Goal: Task Accomplishment & Management: Use online tool/utility

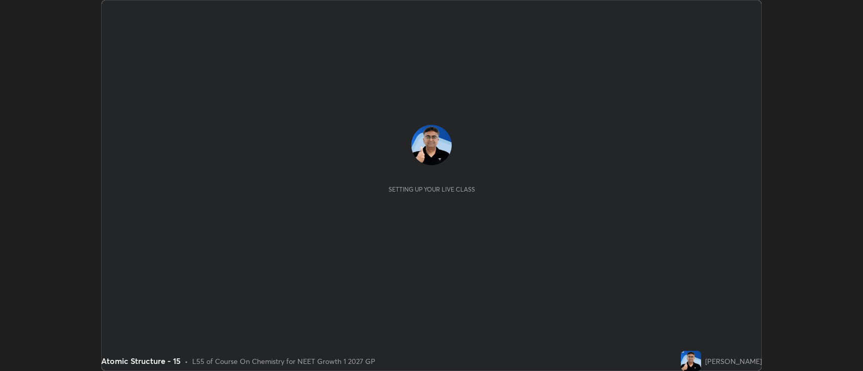
scroll to position [371, 863]
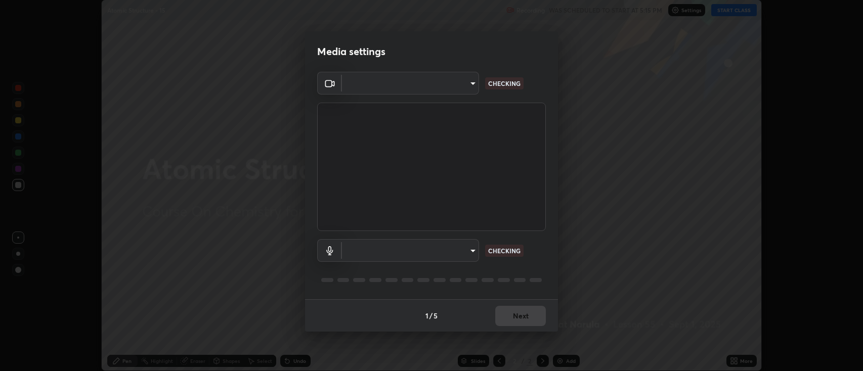
type input "2c539df44b605aa39b17bbacab34c2b800175de7e12b0f96efb5519cb0c2d180"
type input "default"
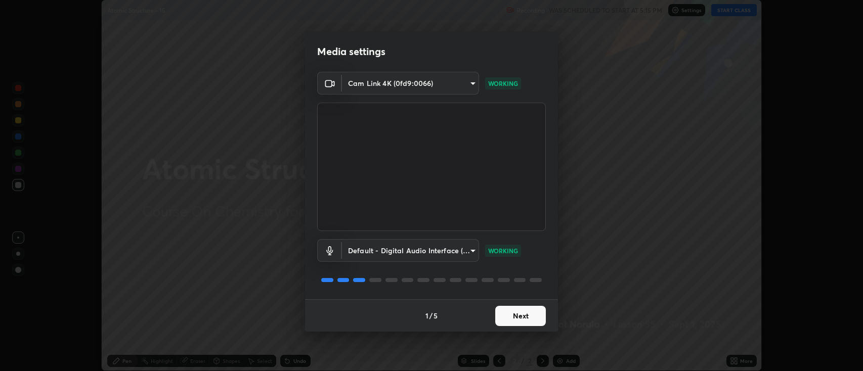
click at [533, 313] on button "Next" at bounding box center [520, 316] width 51 height 20
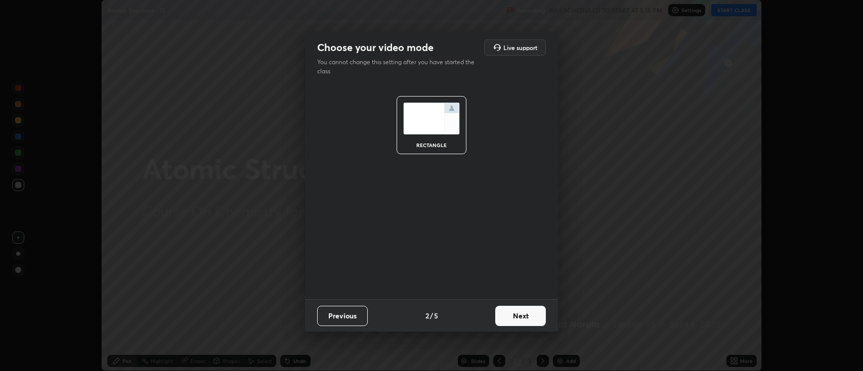
click at [531, 315] on button "Next" at bounding box center [520, 316] width 51 height 20
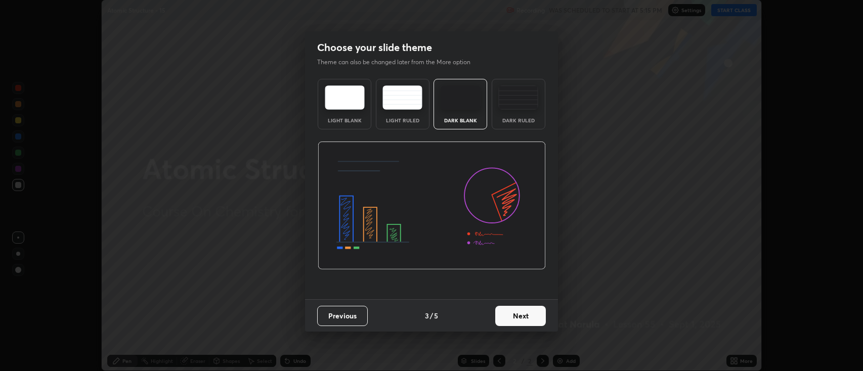
click at [528, 315] on button "Next" at bounding box center [520, 316] width 51 height 20
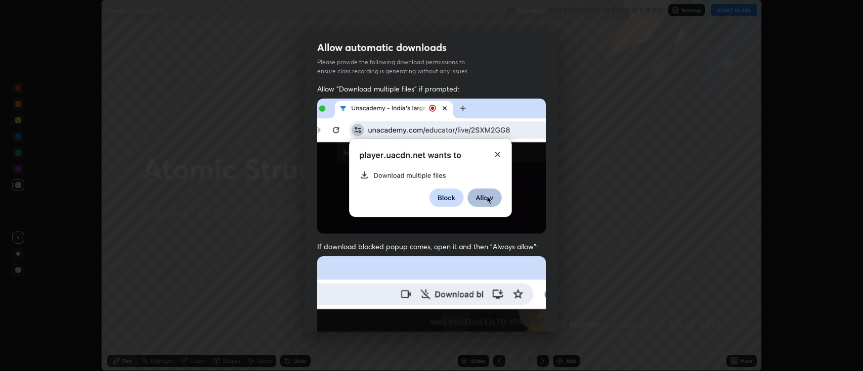
click at [528, 318] on img at bounding box center [431, 366] width 229 height 221
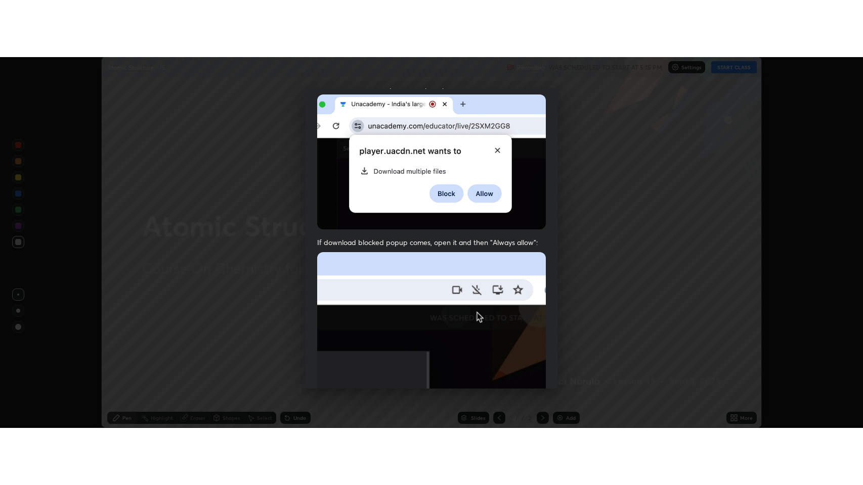
scroll to position [205, 0]
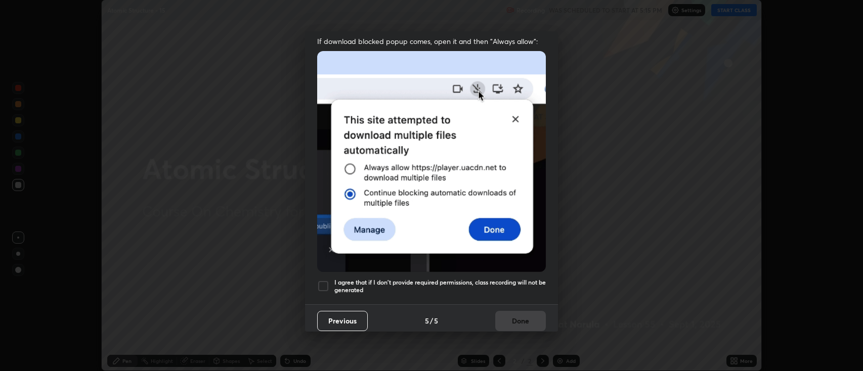
click at [376, 280] on h5 "I agree that if I don't provide required permissions, class recording will not …" at bounding box center [439, 287] width 211 height 16
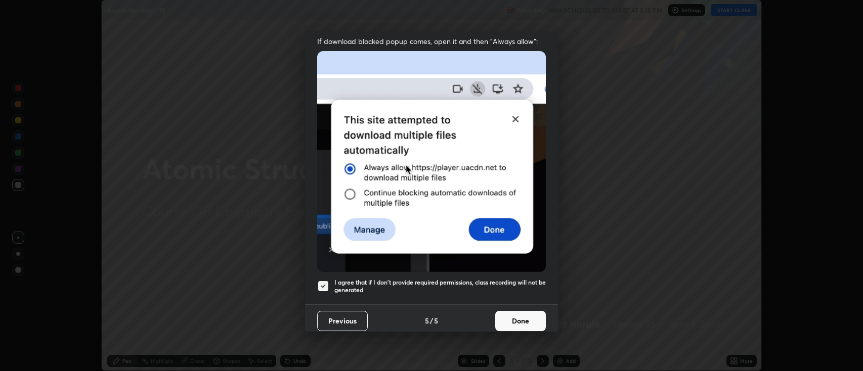
click at [511, 317] on button "Done" at bounding box center [520, 321] width 51 height 20
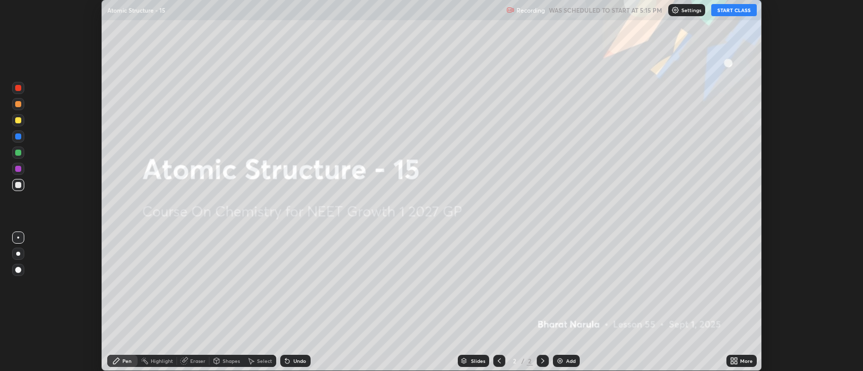
click at [719, 11] on button "START CLASS" at bounding box center [734, 10] width 46 height 12
click at [558, 359] on img at bounding box center [560, 361] width 8 height 8
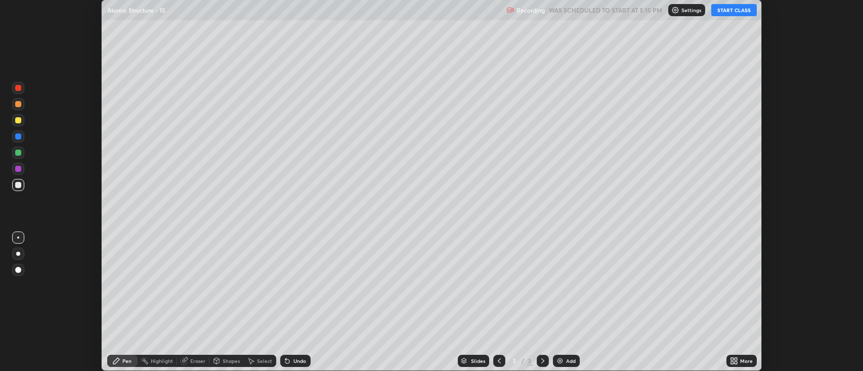
click at [736, 363] on icon at bounding box center [735, 363] width 3 height 3
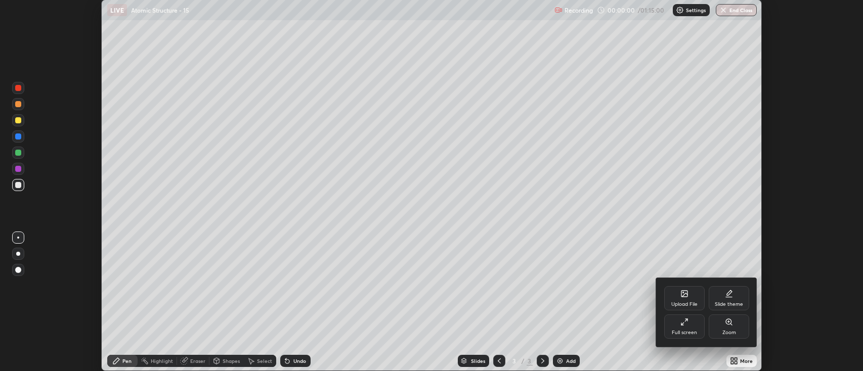
click at [682, 324] on icon at bounding box center [682, 324] width 3 height 3
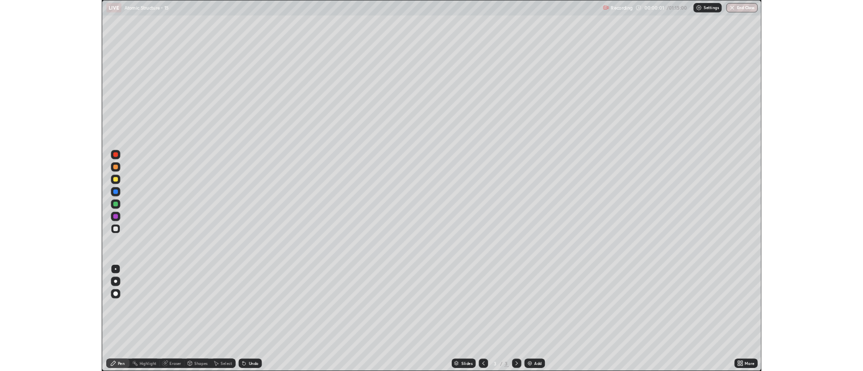
scroll to position [485, 863]
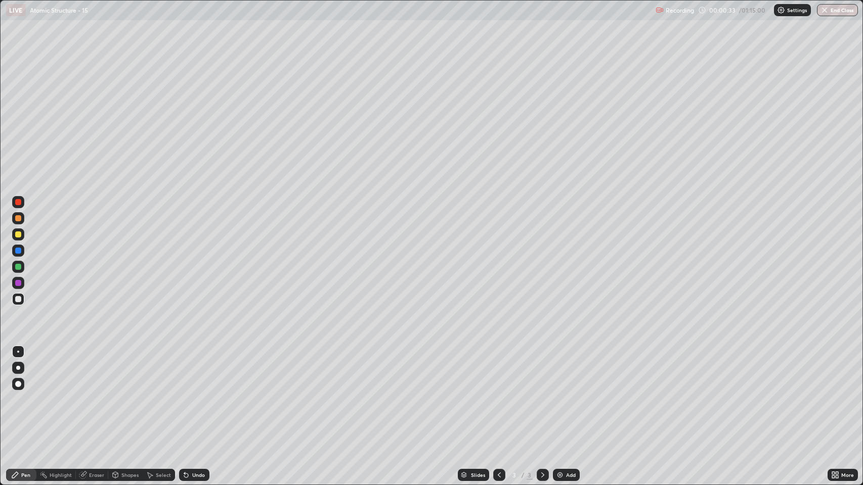
click at [18, 368] on div at bounding box center [18, 368] width 4 height 4
click at [17, 302] on div at bounding box center [18, 299] width 6 height 6
click at [185, 371] on icon at bounding box center [186, 476] width 4 height 4
click at [89, 371] on div "Eraser" at bounding box center [96, 475] width 15 height 5
click at [25, 371] on div "Pen" at bounding box center [25, 475] width 9 height 5
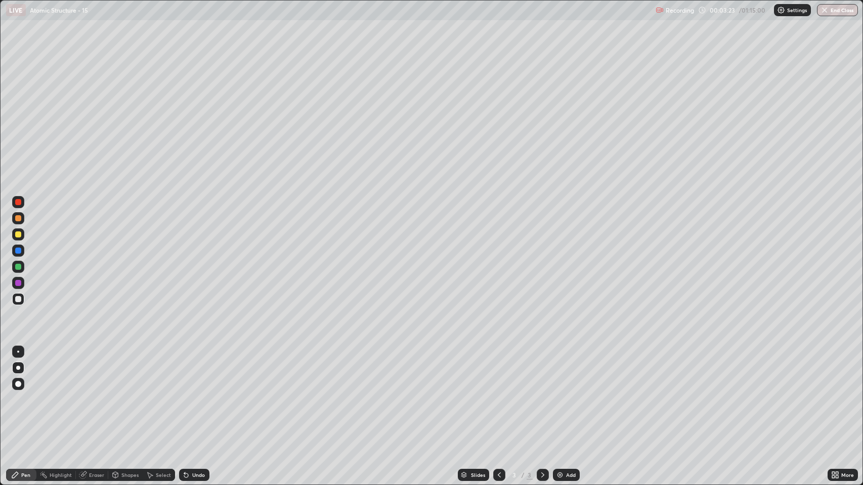
click at [83, 371] on icon at bounding box center [82, 475] width 7 height 7
click at [25, 371] on div "Pen" at bounding box center [25, 475] width 9 height 5
click at [89, 371] on div "Eraser" at bounding box center [96, 475] width 15 height 5
click at [25, 371] on div "Pen" at bounding box center [25, 475] width 9 height 5
click at [83, 371] on icon at bounding box center [82, 475] width 7 height 7
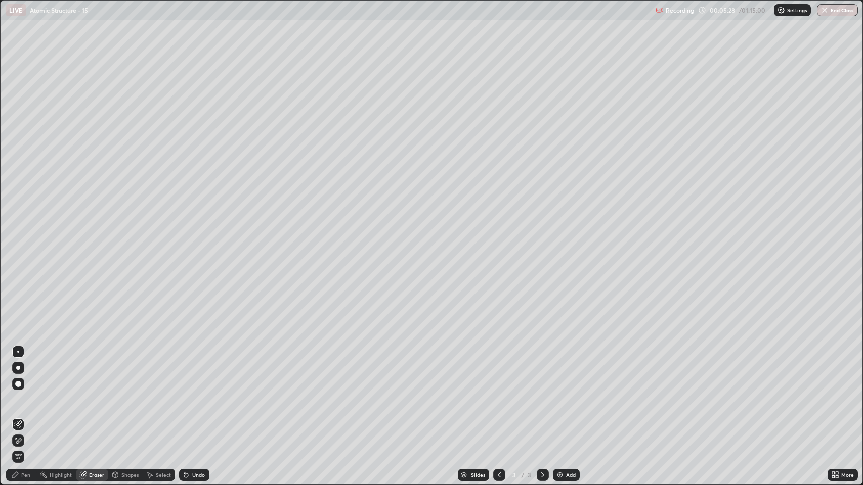
click at [162, 371] on div "Select" at bounding box center [163, 475] width 15 height 5
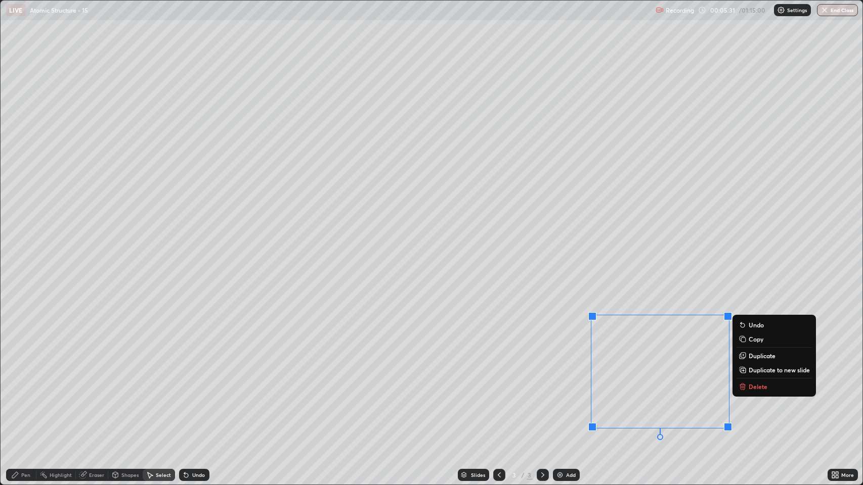
click at [750, 371] on button "Delete" at bounding box center [773, 387] width 75 height 12
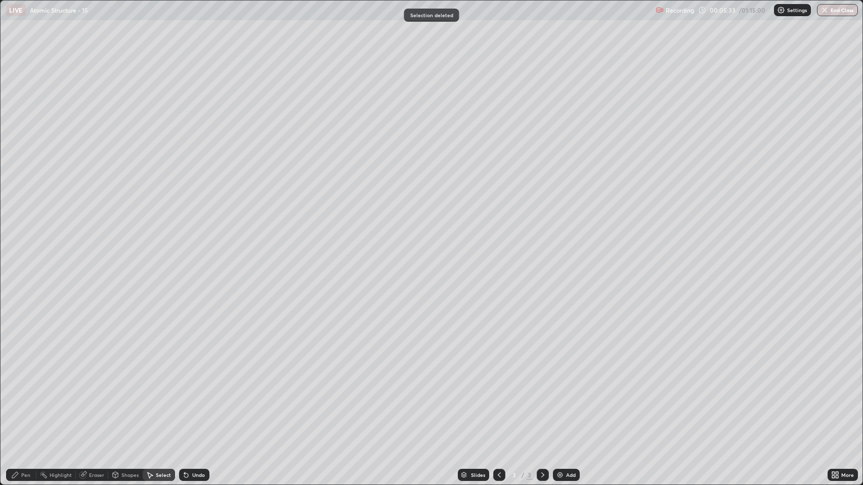
click at [22, 371] on div "Pen" at bounding box center [25, 475] width 9 height 5
click at [556, 371] on img at bounding box center [560, 475] width 8 height 8
click at [83, 371] on icon at bounding box center [82, 475] width 7 height 7
click at [19, 371] on div "Pen" at bounding box center [21, 475] width 30 height 12
click at [20, 269] on div at bounding box center [18, 267] width 6 height 6
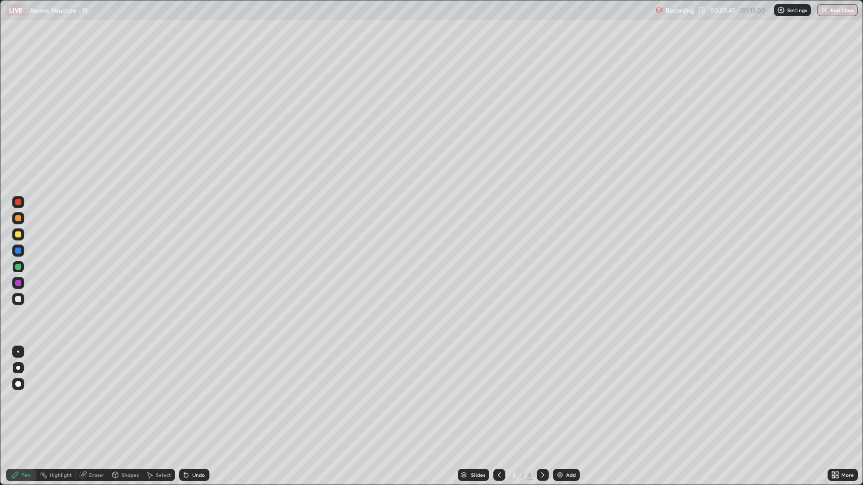
click at [22, 236] on div at bounding box center [18, 235] width 12 height 12
click at [162, 371] on div "Select" at bounding box center [163, 475] width 15 height 5
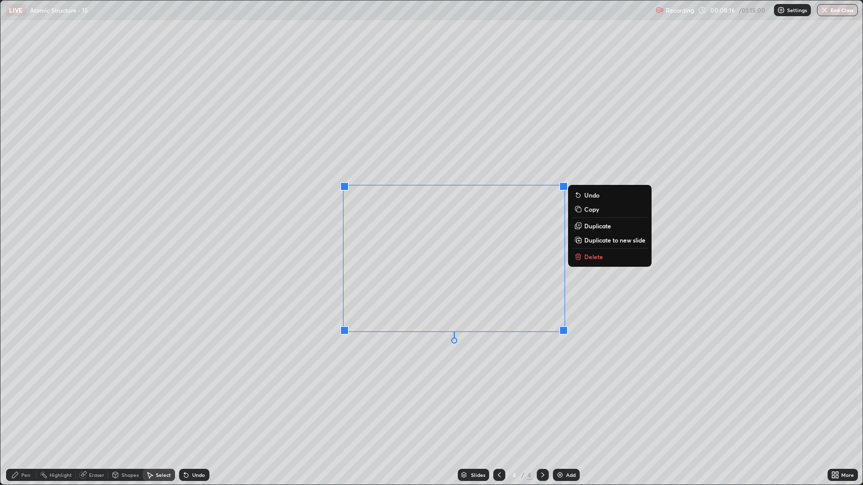
click at [586, 256] on p "Delete" at bounding box center [593, 257] width 19 height 8
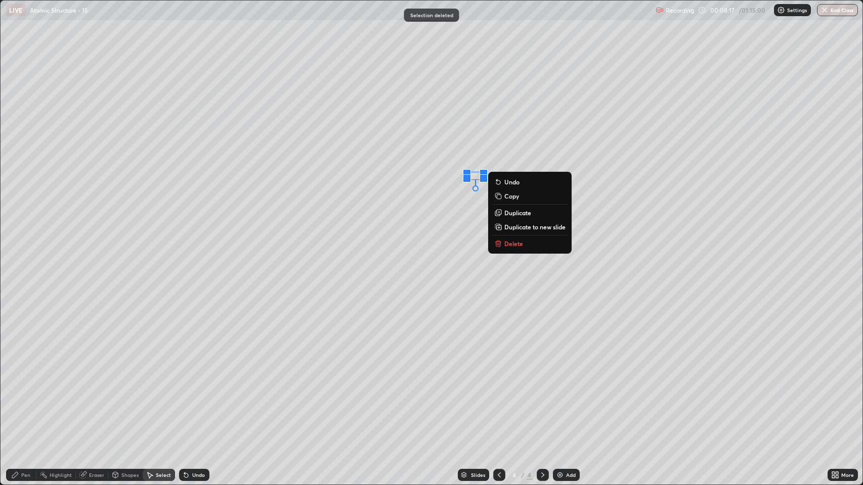
click at [518, 244] on p "Delete" at bounding box center [513, 244] width 19 height 8
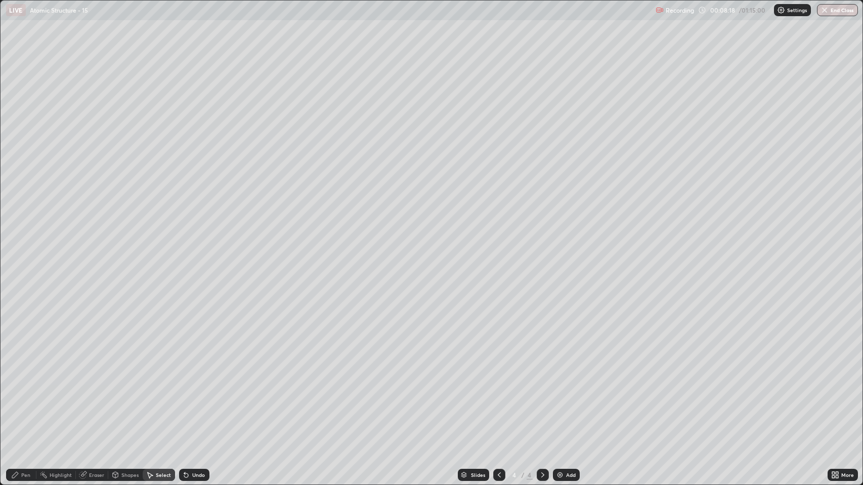
click at [15, 371] on icon at bounding box center [15, 475] width 6 height 6
click at [17, 297] on div at bounding box center [18, 299] width 6 height 6
click at [19, 236] on div at bounding box center [18, 235] width 6 height 6
click at [18, 299] on div at bounding box center [18, 299] width 6 height 6
click at [500, 371] on icon at bounding box center [499, 475] width 8 height 8
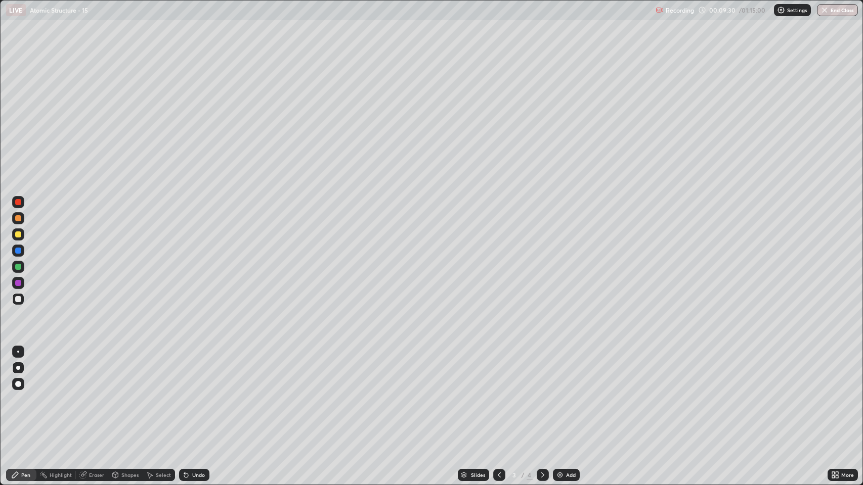
click at [498, 371] on icon at bounding box center [499, 475] width 8 height 8
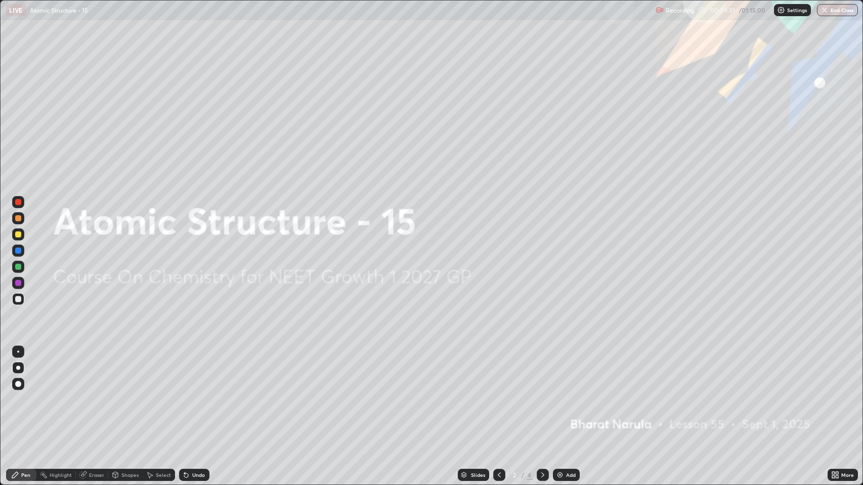
click at [541, 371] on icon at bounding box center [542, 475] width 8 height 8
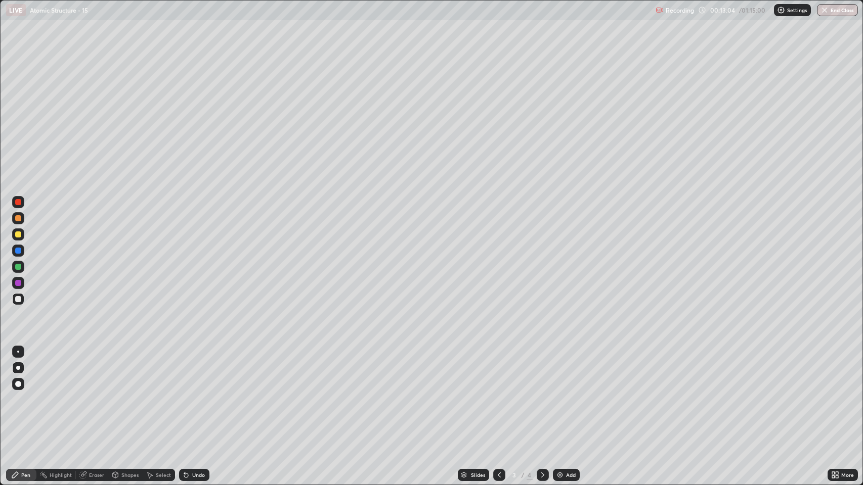
click at [541, 371] on icon at bounding box center [542, 475] width 8 height 8
click at [559, 371] on img at bounding box center [560, 475] width 8 height 8
click at [18, 301] on div at bounding box center [18, 299] width 6 height 6
click at [560, 371] on img at bounding box center [560, 475] width 8 height 8
click at [127, 371] on div "Shapes" at bounding box center [129, 475] width 17 height 5
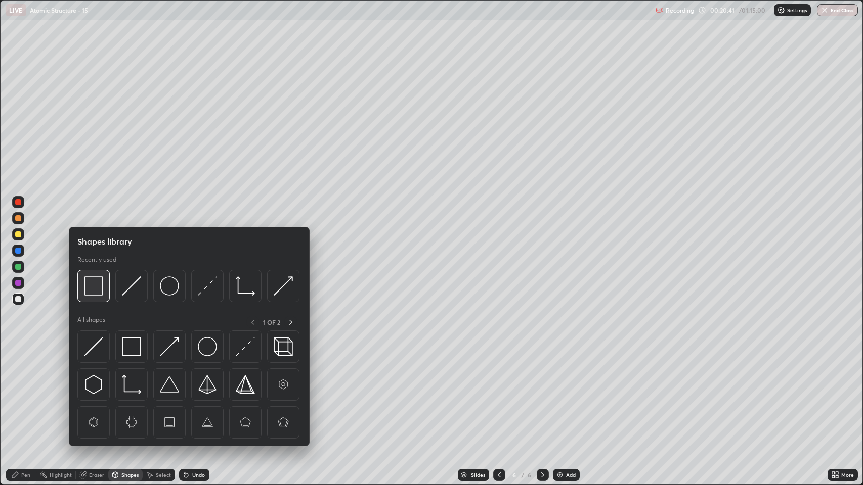
click at [103, 292] on img at bounding box center [93, 286] width 19 height 19
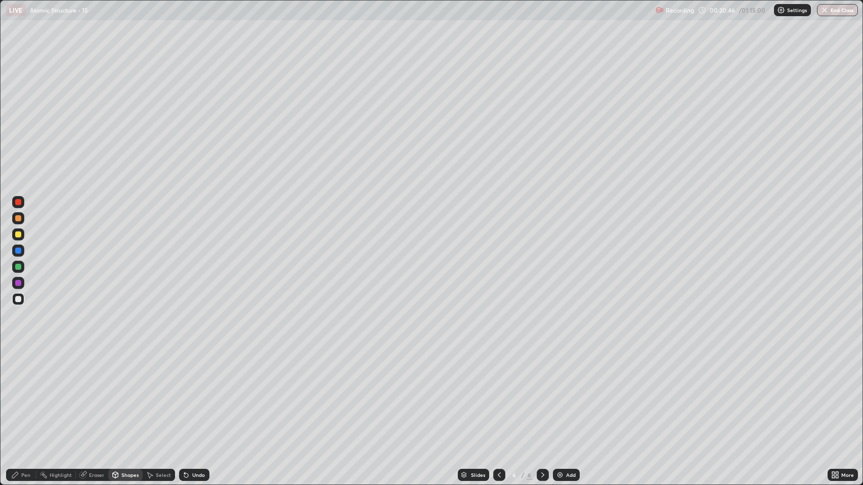
click at [25, 371] on div "Pen" at bounding box center [25, 475] width 9 height 5
click at [18, 298] on div at bounding box center [18, 299] width 6 height 6
click at [63, 371] on div "Highlight" at bounding box center [61, 475] width 22 height 5
click at [18, 299] on div at bounding box center [18, 299] width 6 height 6
click at [25, 371] on div "Pen" at bounding box center [25, 475] width 9 height 5
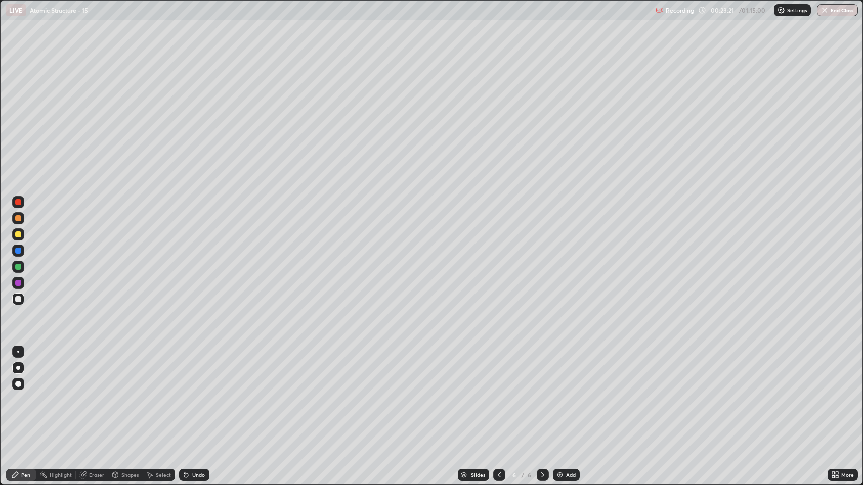
click at [52, 371] on div "Highlight" at bounding box center [61, 475] width 22 height 5
click at [17, 265] on div at bounding box center [18, 267] width 6 height 6
click at [17, 299] on div at bounding box center [18, 299] width 6 height 6
click at [20, 371] on div "Pen" at bounding box center [21, 475] width 30 height 12
click at [561, 371] on img at bounding box center [560, 475] width 8 height 8
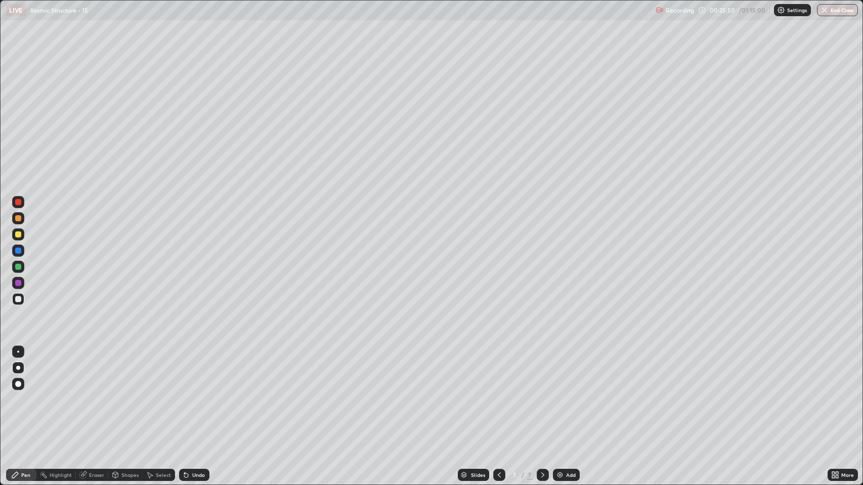
click at [55, 371] on div "Highlight" at bounding box center [61, 475] width 22 height 5
click at [18, 218] on div at bounding box center [18, 218] width 6 height 6
click at [496, 371] on icon at bounding box center [499, 475] width 8 height 8
click at [88, 371] on div "Eraser" at bounding box center [92, 475] width 32 height 12
click at [15, 371] on icon at bounding box center [15, 475] width 6 height 6
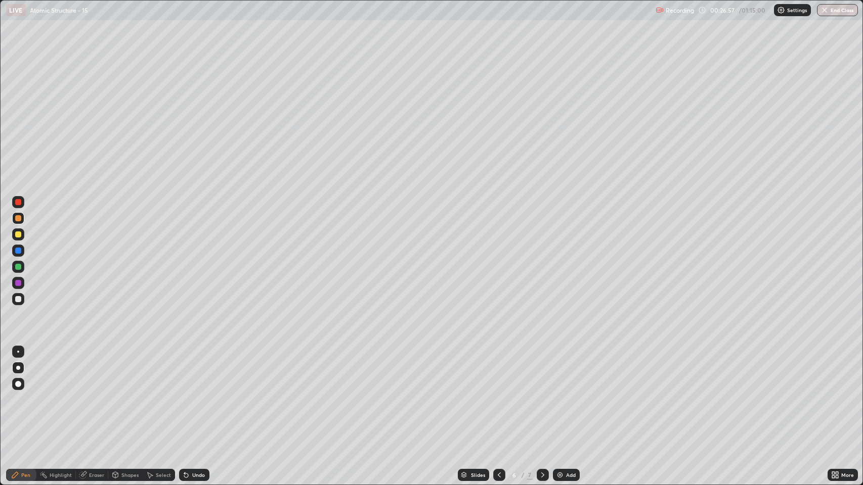
click at [541, 371] on icon at bounding box center [542, 475] width 3 height 5
click at [64, 371] on div "Highlight" at bounding box center [61, 475] width 22 height 5
click at [158, 371] on div "Select" at bounding box center [163, 475] width 15 height 5
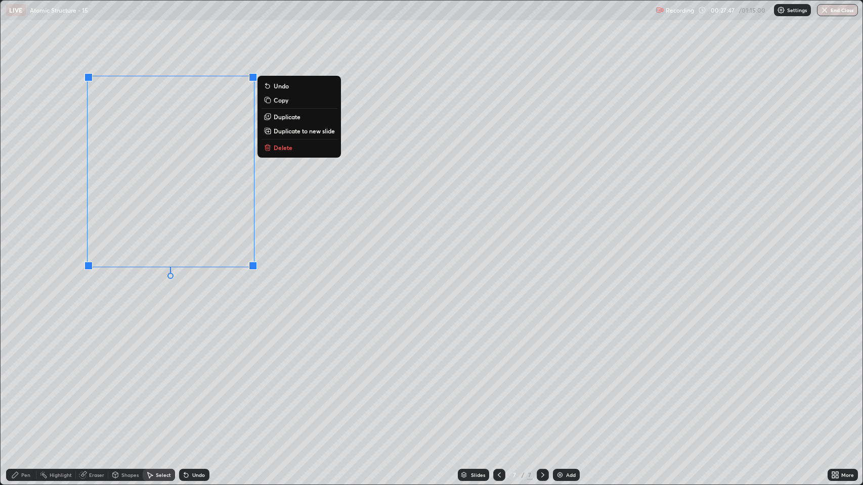
click at [284, 149] on p "Delete" at bounding box center [283, 148] width 19 height 8
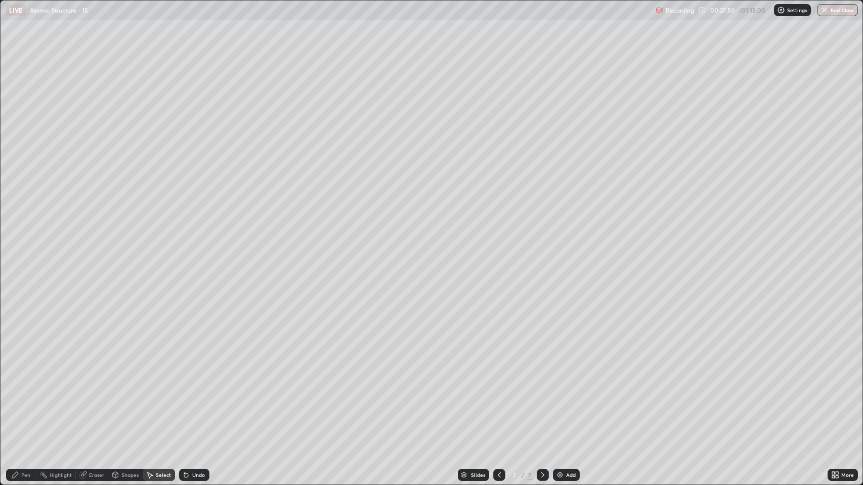
click at [493, 371] on div at bounding box center [499, 475] width 12 height 12
click at [20, 371] on div "Pen" at bounding box center [21, 475] width 30 height 12
click at [542, 371] on icon at bounding box center [542, 475] width 8 height 8
click at [16, 299] on div at bounding box center [18, 299] width 6 height 6
click at [18, 300] on div at bounding box center [18, 299] width 6 height 6
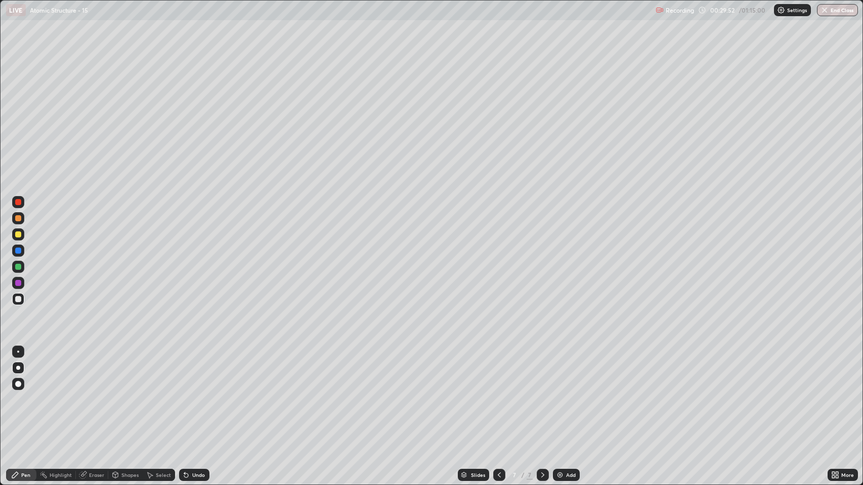
click at [18, 218] on div at bounding box center [18, 218] width 6 height 6
click at [18, 284] on div at bounding box center [18, 283] width 6 height 6
click at [185, 371] on icon at bounding box center [186, 476] width 4 height 4
click at [63, 371] on div "Highlight" at bounding box center [61, 475] width 22 height 5
click at [21, 371] on div "Pen" at bounding box center [25, 475] width 9 height 5
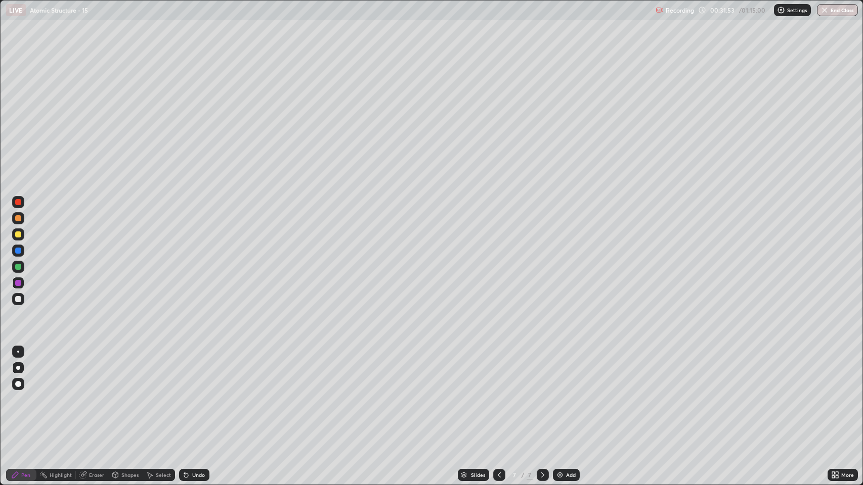
click at [19, 302] on div at bounding box center [18, 299] width 6 height 6
click at [498, 371] on icon at bounding box center [499, 475] width 8 height 8
click at [541, 371] on icon at bounding box center [542, 475] width 8 height 8
click at [561, 371] on img at bounding box center [560, 475] width 8 height 8
click at [18, 235] on div at bounding box center [18, 235] width 6 height 6
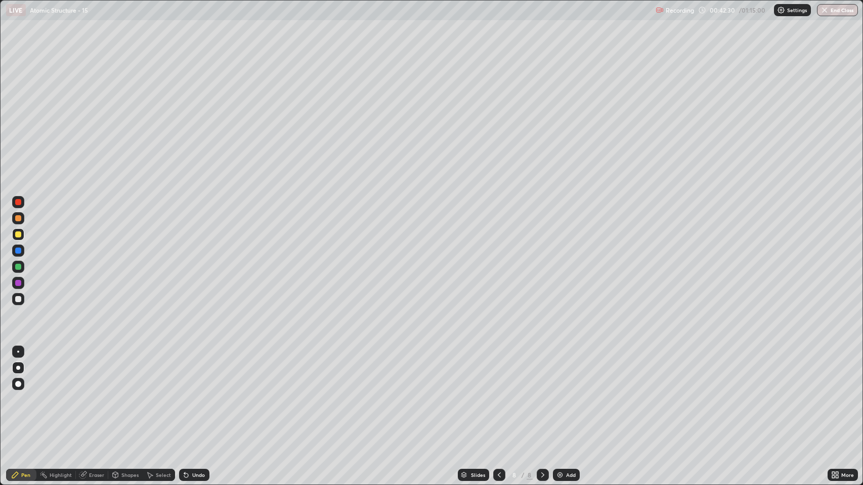
click at [158, 371] on div "Select" at bounding box center [163, 475] width 15 height 5
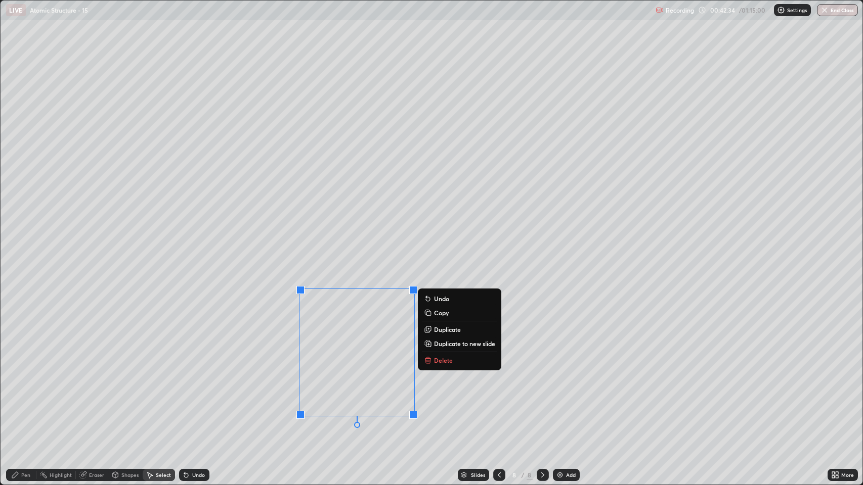
click at [442, 365] on button "Delete" at bounding box center [459, 360] width 75 height 12
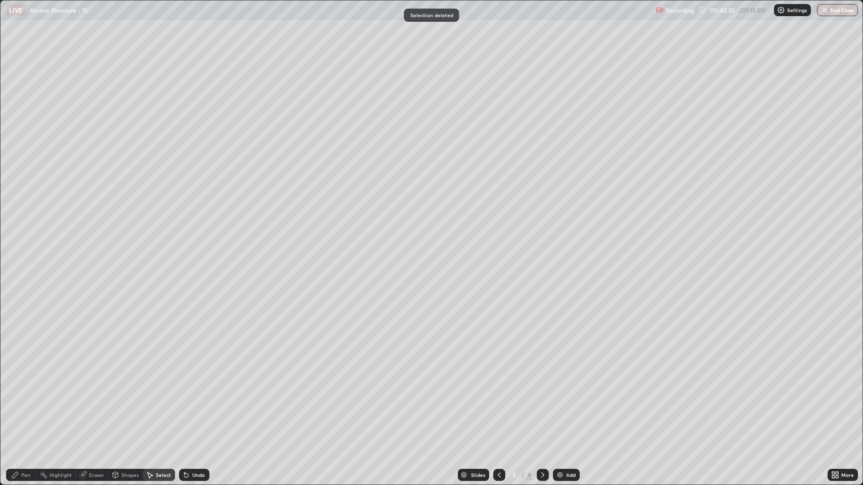
click at [27, 371] on div "Pen" at bounding box center [25, 475] width 9 height 5
click at [121, 371] on div "Shapes" at bounding box center [129, 475] width 17 height 5
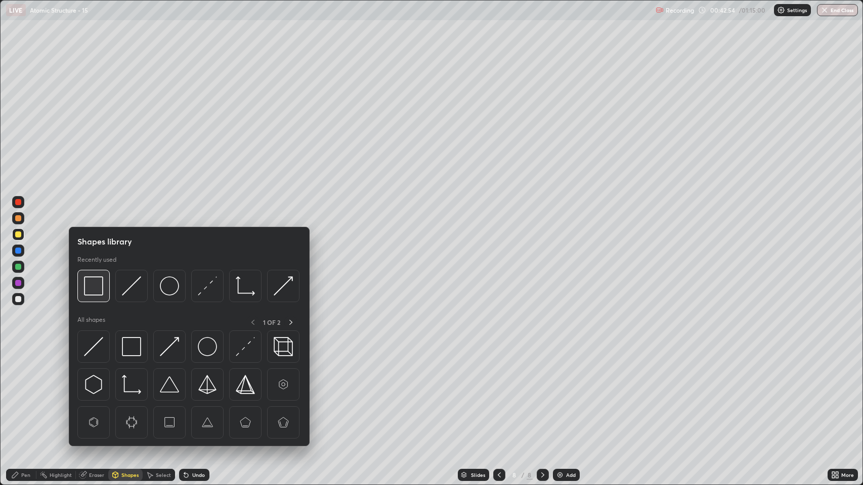
click at [95, 289] on img at bounding box center [93, 286] width 19 height 19
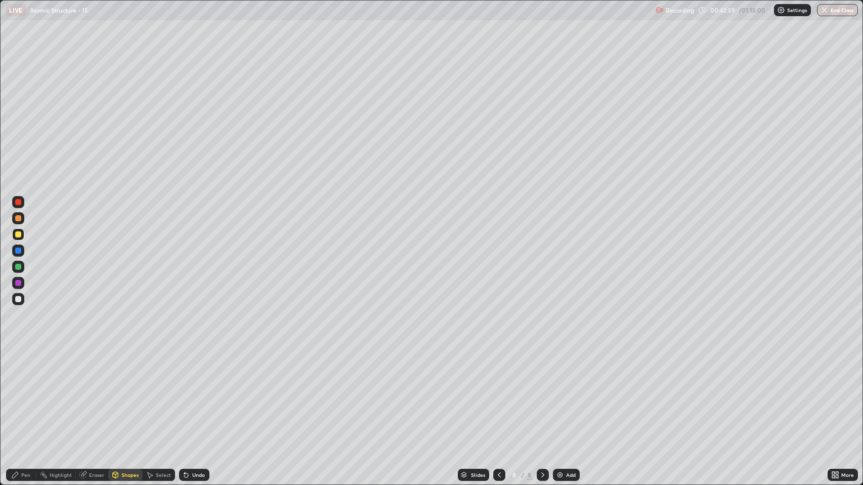
click at [21, 371] on div "Pen" at bounding box center [25, 475] width 9 height 5
click at [189, 371] on div "Undo" at bounding box center [194, 475] width 30 height 12
click at [558, 371] on img at bounding box center [560, 475] width 8 height 8
click at [18, 298] on div at bounding box center [18, 299] width 6 height 6
click at [18, 235] on div at bounding box center [18, 235] width 6 height 6
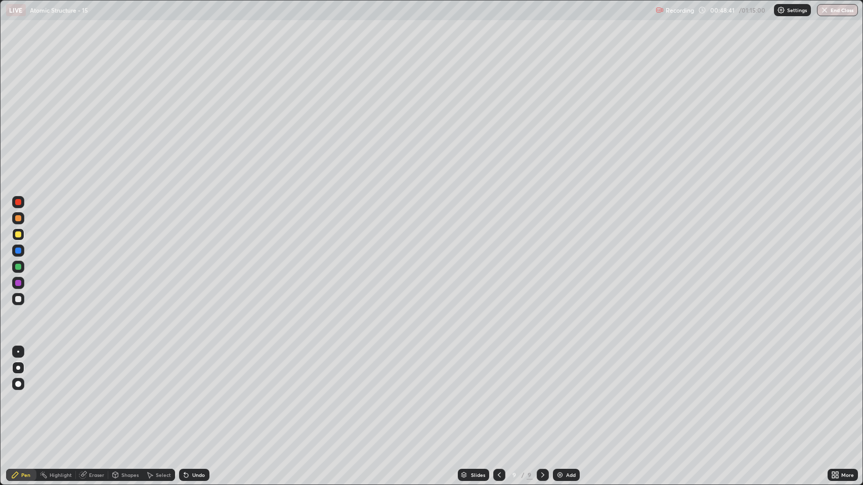
click at [158, 371] on div "Select" at bounding box center [163, 475] width 15 height 5
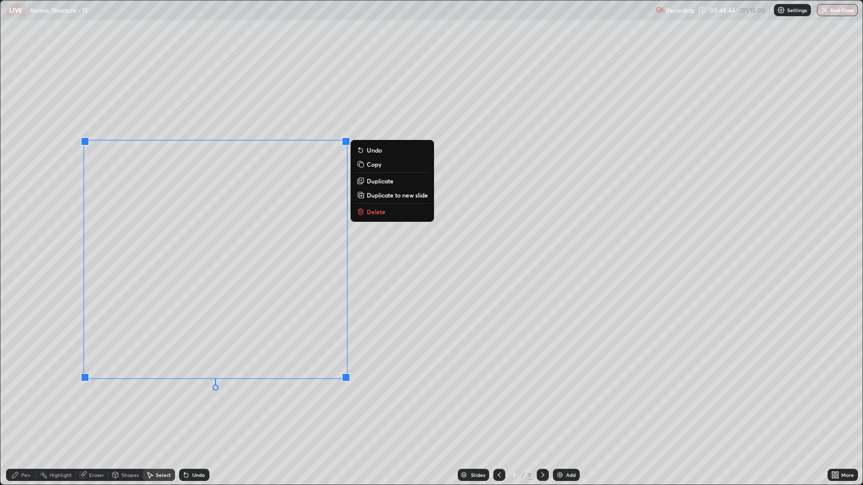
click at [366, 212] on button "Delete" at bounding box center [391, 212] width 75 height 12
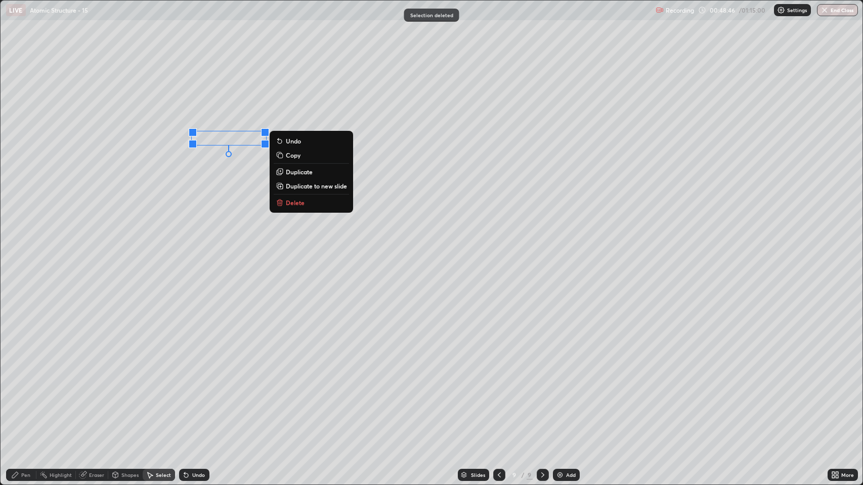
click at [299, 200] on p "Delete" at bounding box center [295, 203] width 19 height 8
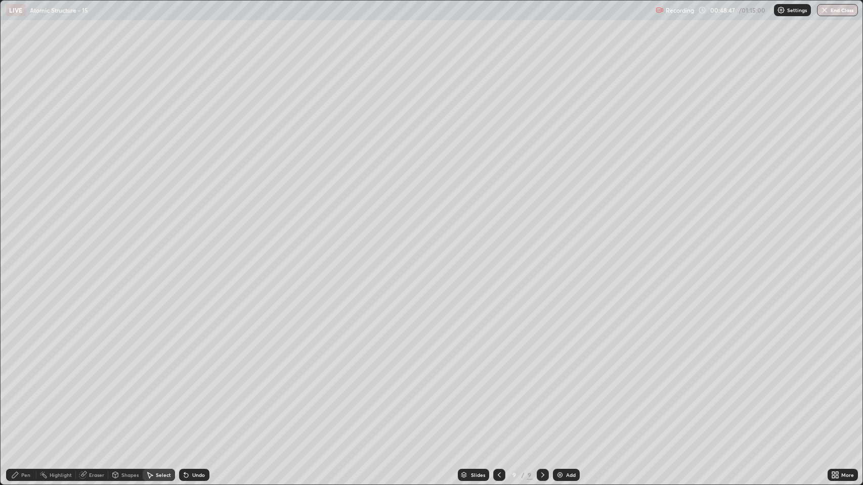
click at [20, 371] on div "Pen" at bounding box center [21, 475] width 30 height 12
click at [15, 301] on div at bounding box center [18, 299] width 6 height 6
click at [62, 371] on div "Highlight" at bounding box center [61, 475] width 22 height 5
click at [19, 299] on div at bounding box center [18, 299] width 6 height 6
click at [19, 371] on div "Pen" at bounding box center [21, 475] width 30 height 12
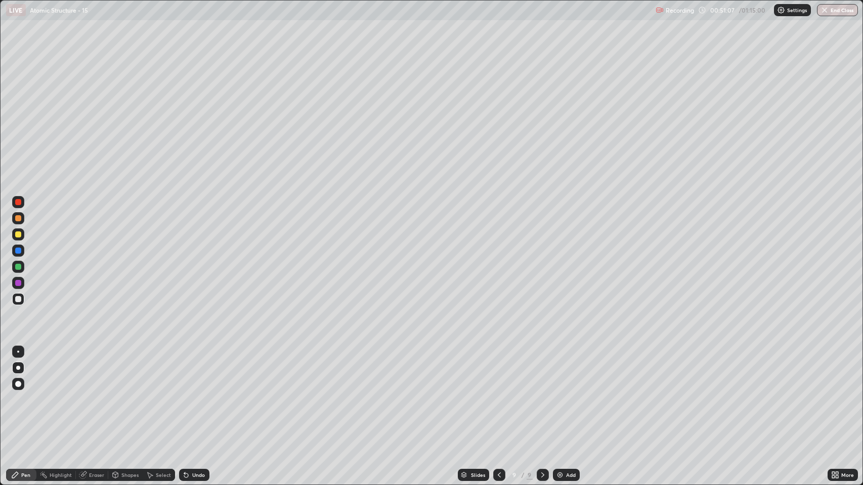
click at [52, 371] on div "Highlight" at bounding box center [61, 475] width 22 height 5
click at [18, 205] on div at bounding box center [18, 202] width 6 height 6
click at [18, 299] on div at bounding box center [18, 299] width 6 height 6
click at [115, 371] on icon at bounding box center [115, 475] width 6 height 6
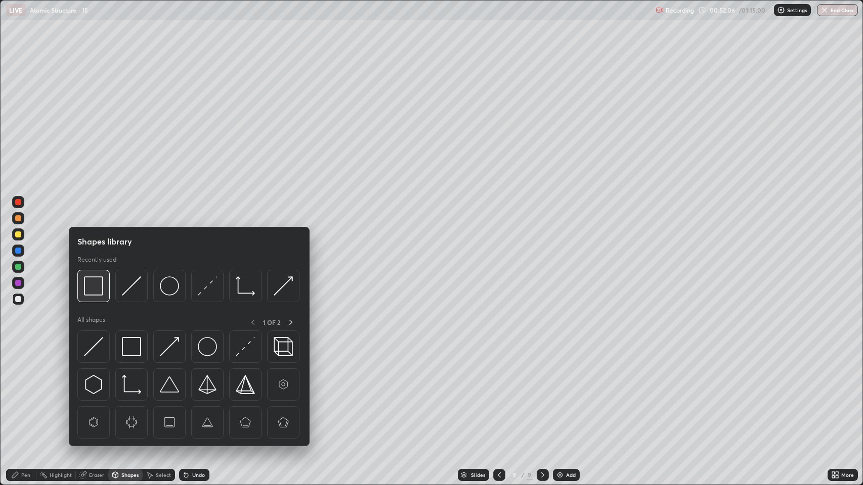
click at [98, 292] on img at bounding box center [93, 286] width 19 height 19
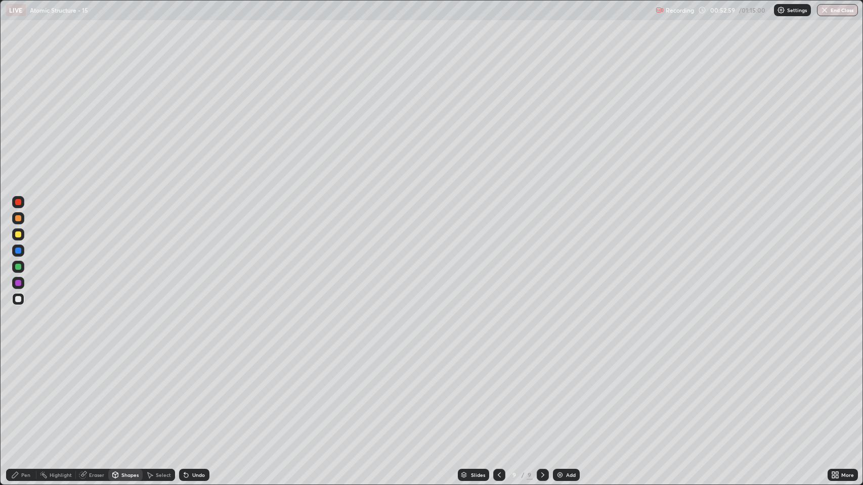
click at [558, 371] on img at bounding box center [560, 475] width 8 height 8
click at [21, 299] on div at bounding box center [18, 299] width 6 height 6
click at [22, 371] on div "Pen" at bounding box center [25, 475] width 9 height 5
click at [19, 235] on div at bounding box center [18, 235] width 6 height 6
click at [20, 267] on div at bounding box center [18, 267] width 6 height 6
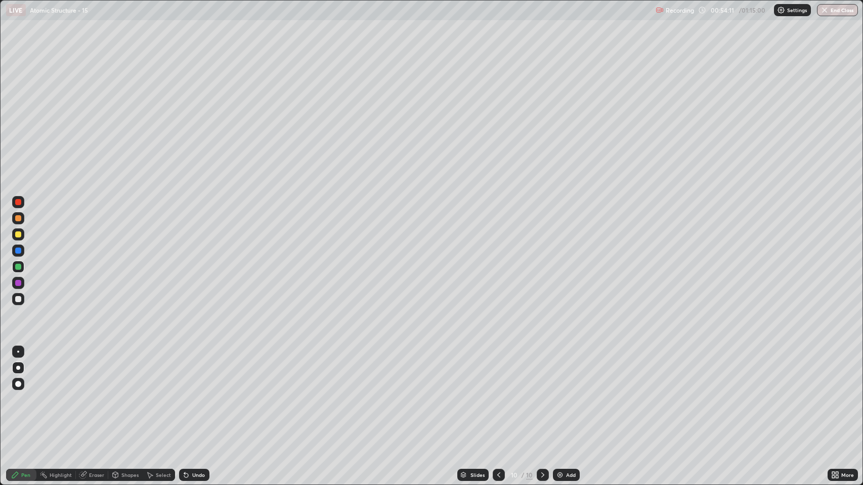
click at [18, 220] on div at bounding box center [18, 218] width 6 height 6
click at [16, 300] on div at bounding box center [18, 299] width 6 height 6
click at [16, 268] on div at bounding box center [18, 267] width 6 height 6
click at [21, 235] on div at bounding box center [18, 235] width 6 height 6
click at [18, 300] on div at bounding box center [18, 299] width 6 height 6
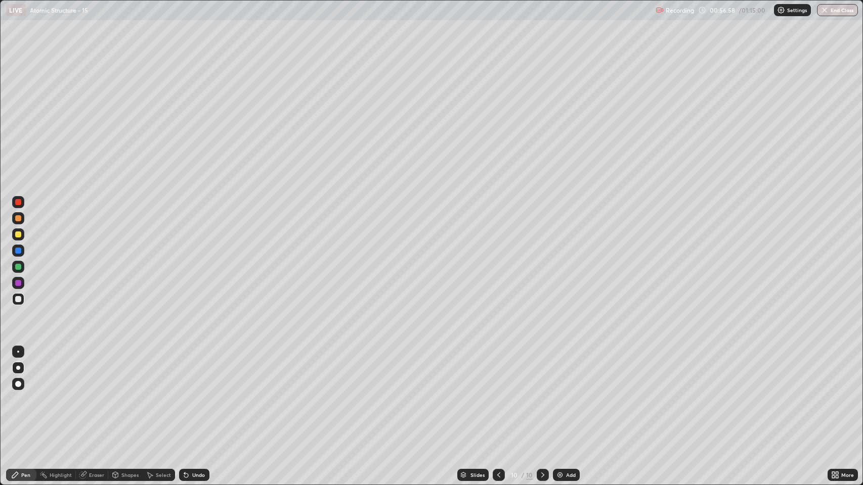
click at [18, 235] on div at bounding box center [18, 235] width 6 height 6
click at [193, 371] on div "Undo" at bounding box center [198, 475] width 13 height 5
click at [128, 371] on div "Shapes" at bounding box center [129, 475] width 17 height 5
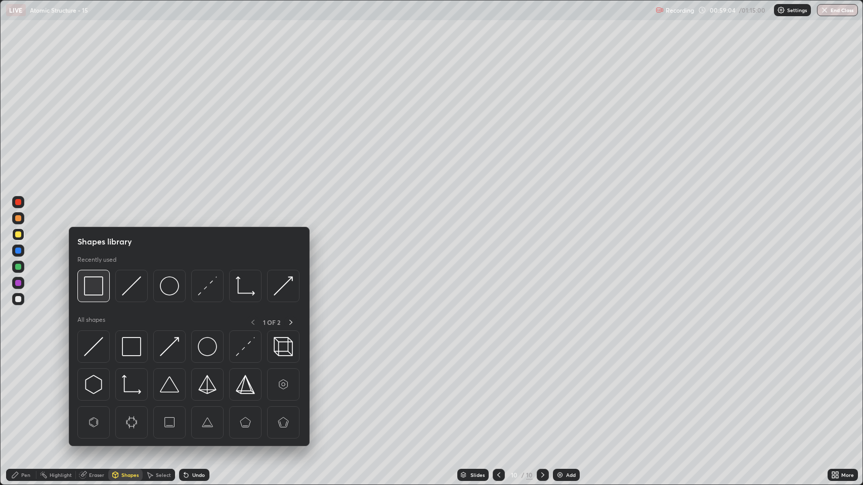
click at [99, 295] on img at bounding box center [93, 286] width 19 height 19
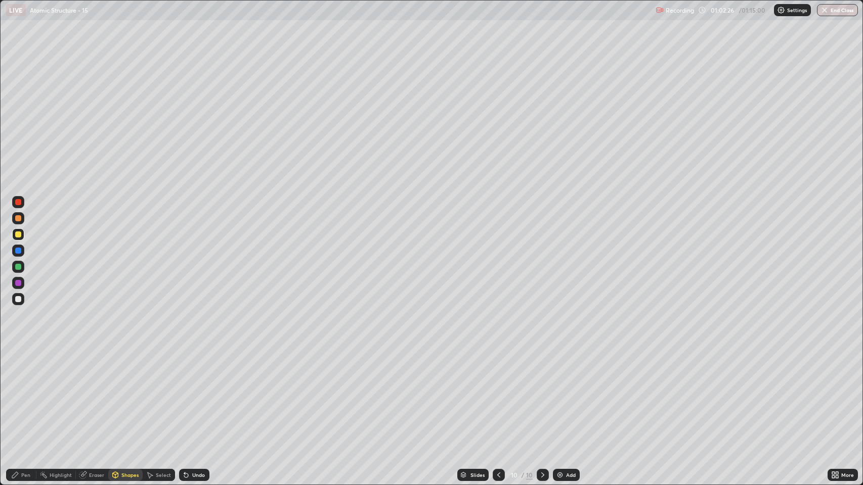
click at [562, 371] on img at bounding box center [560, 475] width 8 height 8
click at [16, 299] on div at bounding box center [18, 299] width 6 height 6
click at [191, 371] on div "Undo" at bounding box center [194, 475] width 30 height 12
click at [24, 371] on div "Pen" at bounding box center [25, 475] width 9 height 5
click at [19, 236] on div at bounding box center [18, 235] width 6 height 6
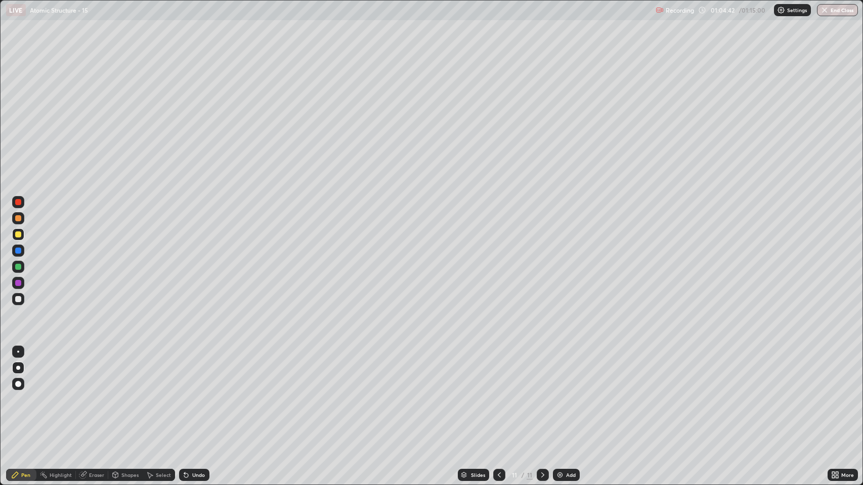
click at [57, 371] on div "Highlight" at bounding box center [61, 475] width 22 height 5
click at [185, 371] on icon at bounding box center [186, 476] width 4 height 4
click at [25, 371] on div "Pen" at bounding box center [25, 475] width 9 height 5
click at [17, 298] on div at bounding box center [18, 299] width 6 height 6
click at [839, 10] on button "End Class" at bounding box center [837, 10] width 41 height 12
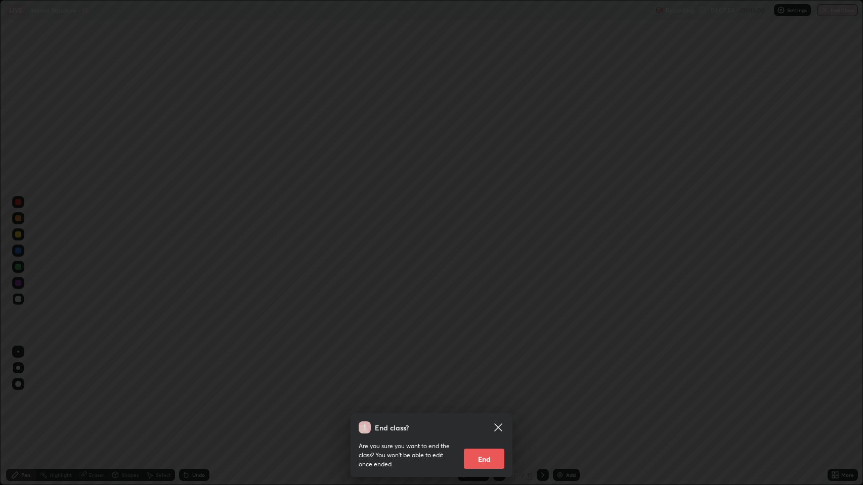
click at [490, 371] on button "End" at bounding box center [484, 459] width 40 height 20
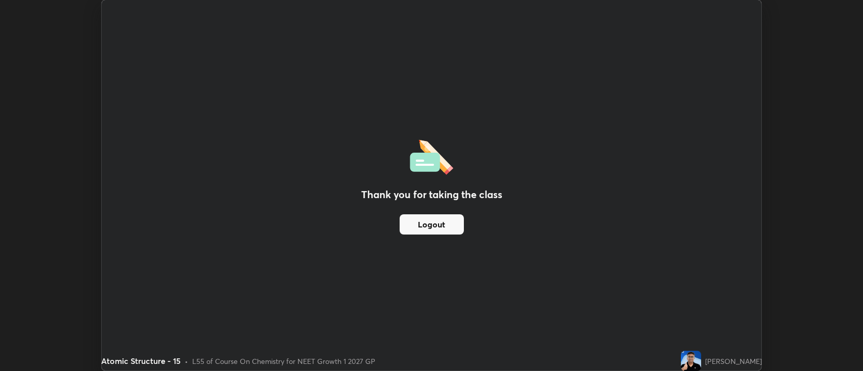
scroll to position [50188, 49696]
